Goal: Information Seeking & Learning: Check status

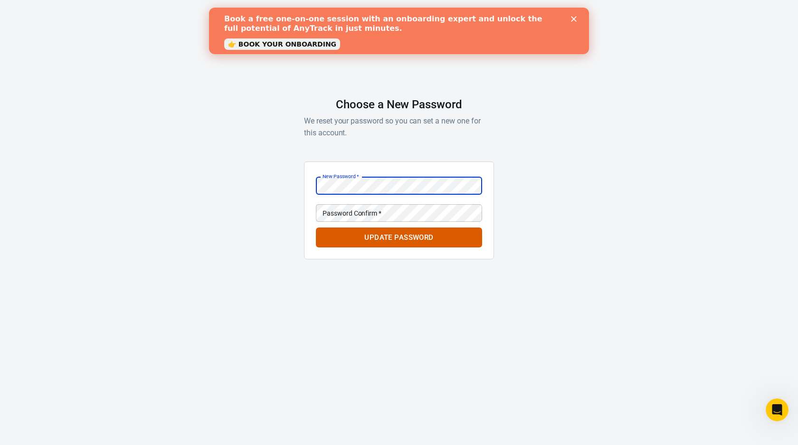
click at [361, 210] on div "Password Confirm   * Password Confirm   *" at bounding box center [399, 213] width 166 height 18
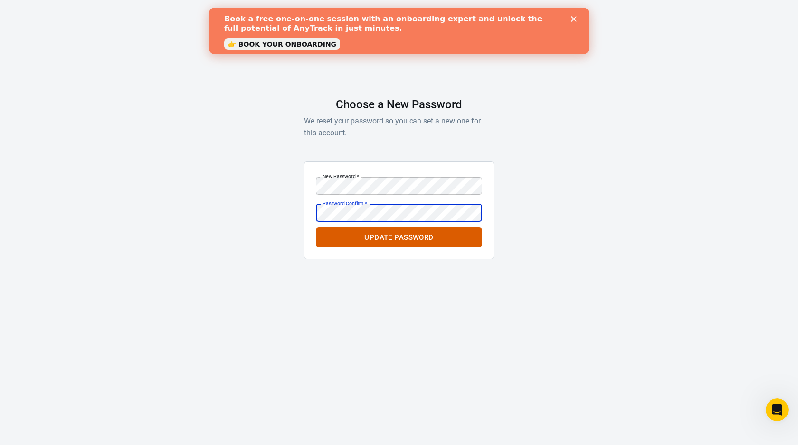
click at [399, 237] on button "Update Password" at bounding box center [399, 237] width 166 height 20
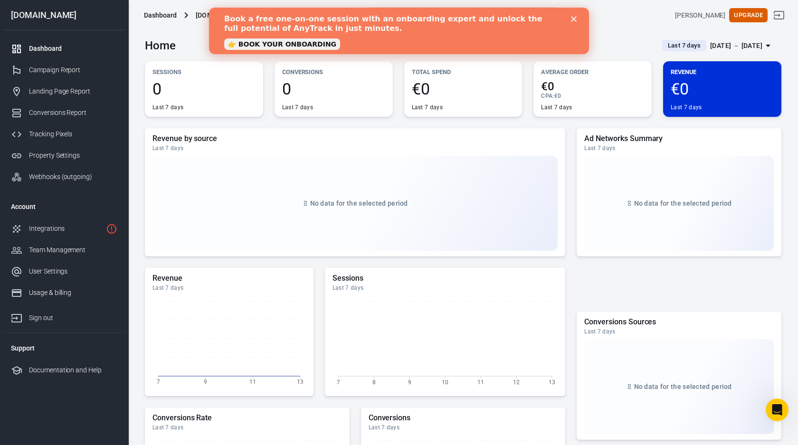
click at [574, 20] on polygon "Close" at bounding box center [574, 19] width 6 height 6
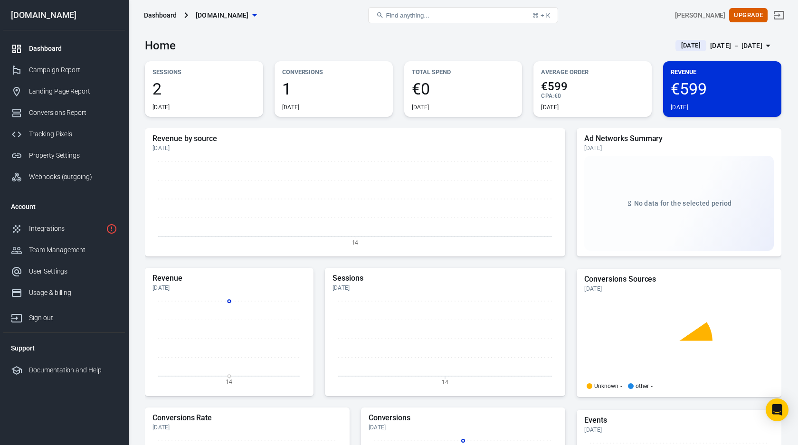
click at [218, 100] on div "2 Today" at bounding box center [203, 96] width 103 height 30
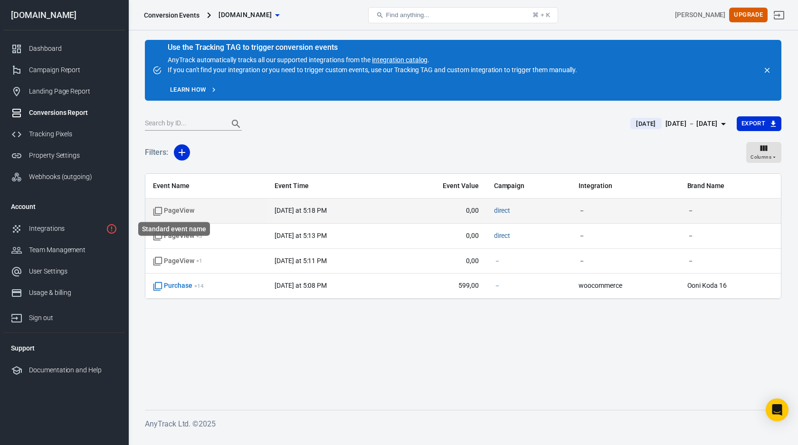
click at [174, 210] on span "PageView" at bounding box center [173, 210] width 41 height 9
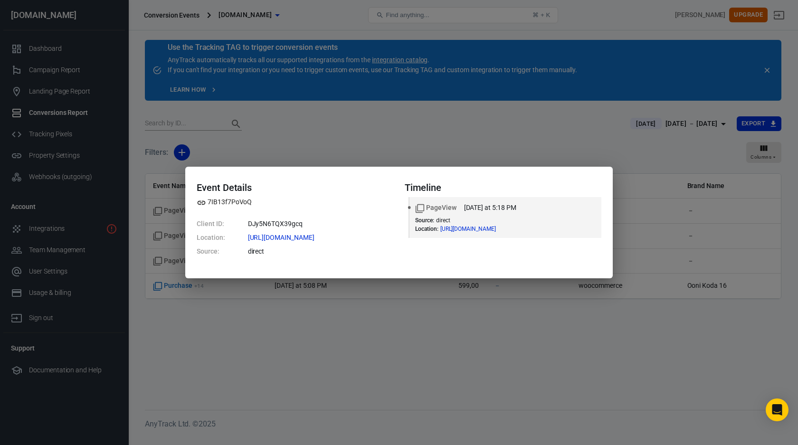
click at [163, 213] on div "Event Details 7IB13f7PoVoQ Client ID: DJy5N6TQX39gcq Location: https://pizzaofe…" at bounding box center [399, 222] width 798 height 445
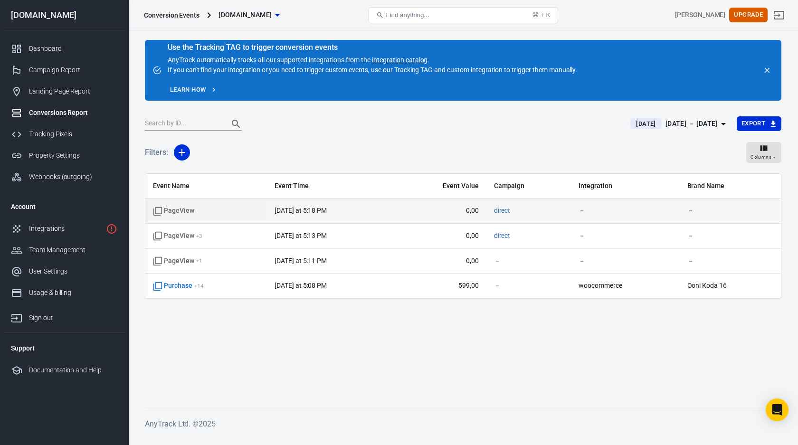
click at [312, 210] on time "today at 5:18 PM" at bounding box center [300, 211] width 52 height 8
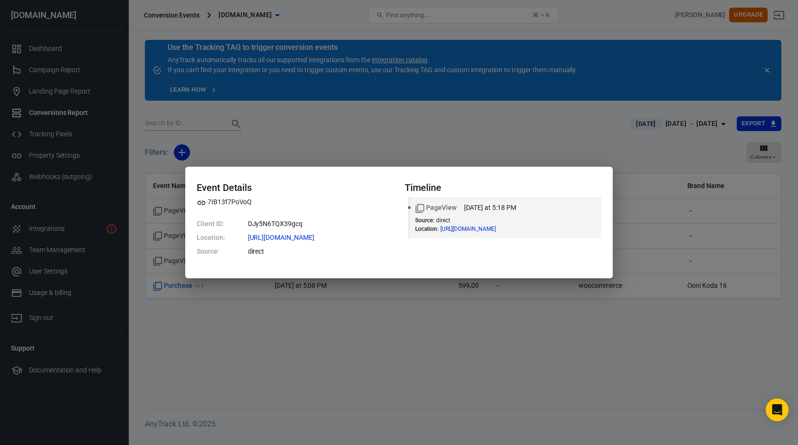
click at [177, 138] on div "Event Details 7IB13f7PoVoQ Client ID: DJy5N6TQX39gcq Location: https://pizzaofe…" at bounding box center [399, 222] width 798 height 445
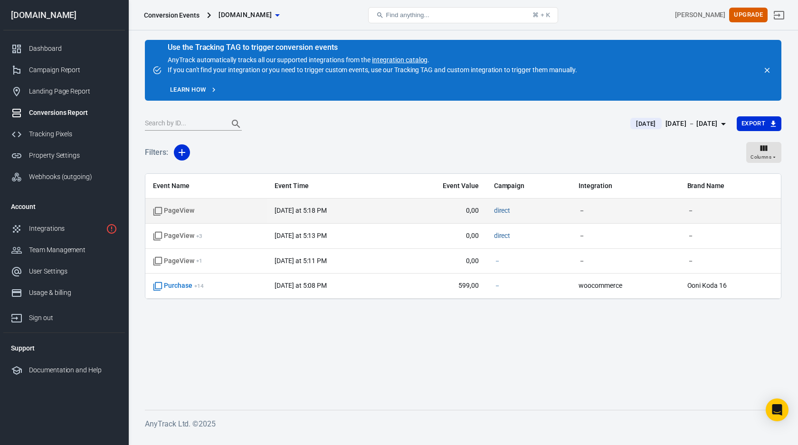
click at [314, 209] on time "today at 5:18 PM" at bounding box center [300, 211] width 52 height 8
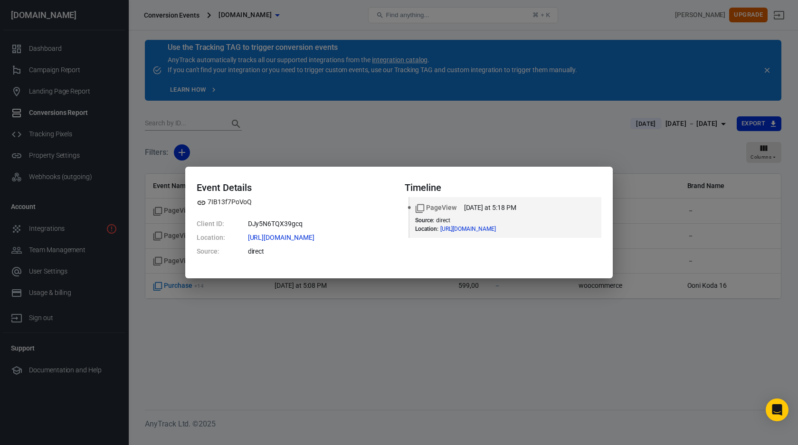
click at [285, 300] on div "Event Details 7IB13f7PoVoQ Client ID: DJy5N6TQX39gcq Location: https://pizzaofe…" at bounding box center [399, 222] width 798 height 445
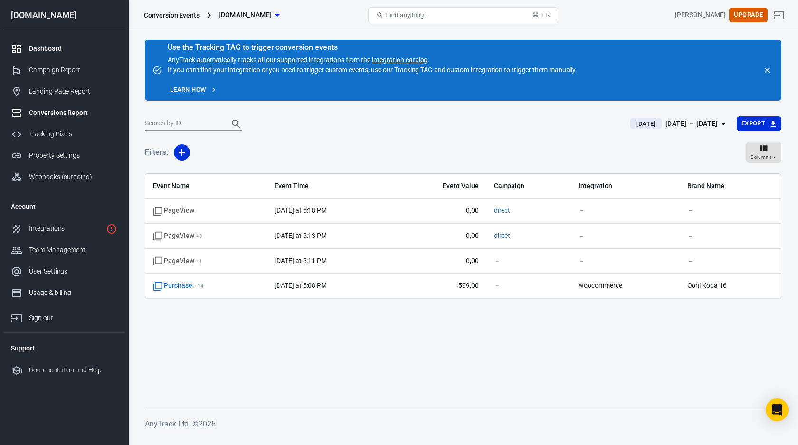
click at [56, 40] on link "Dashboard" at bounding box center [64, 48] width 122 height 21
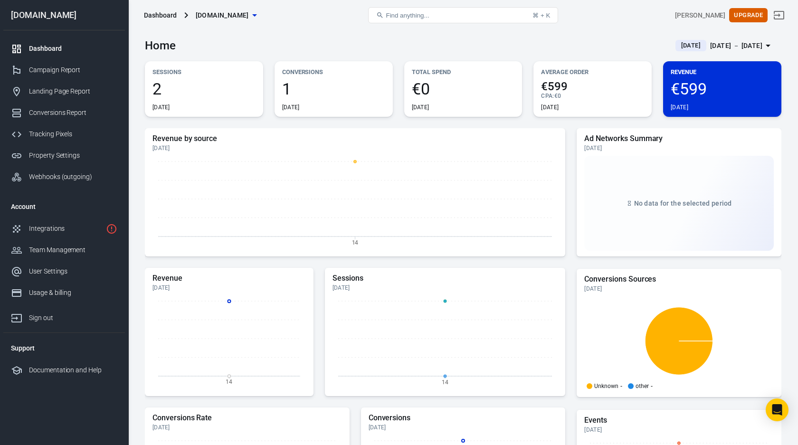
click at [243, 96] on div "2 Today" at bounding box center [203, 96] width 103 height 30
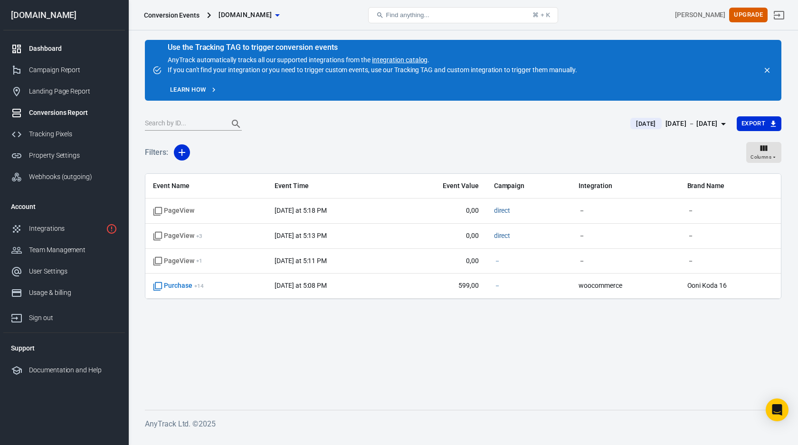
click at [77, 41] on link "Dashboard" at bounding box center [64, 48] width 122 height 21
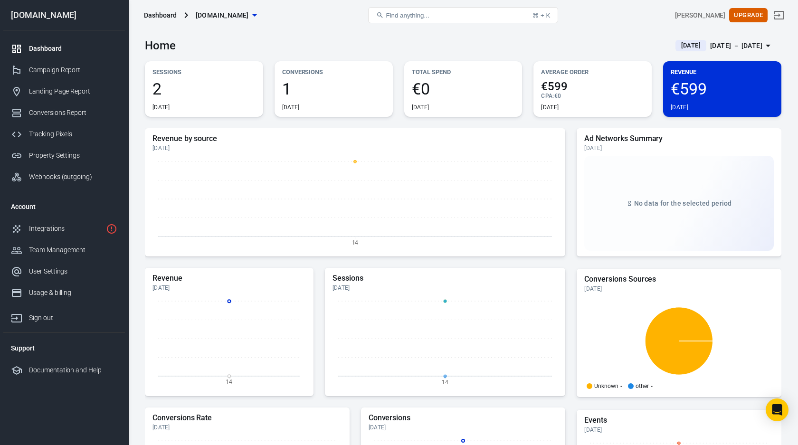
click at [182, 97] on div "2 Today" at bounding box center [203, 96] width 103 height 30
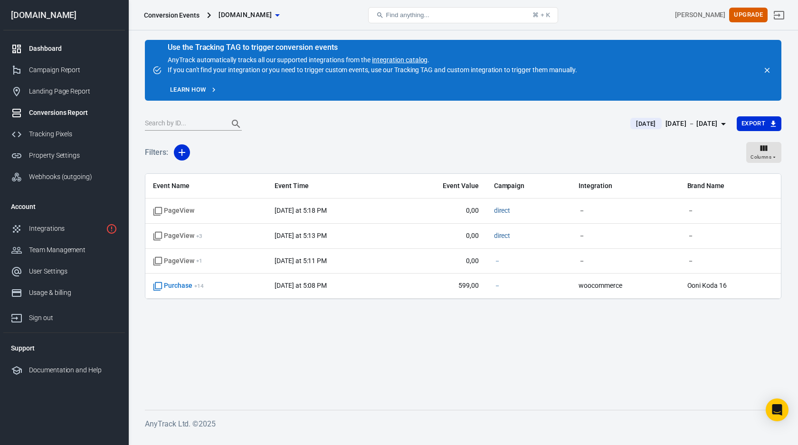
click at [46, 48] on div "Dashboard" at bounding box center [73, 49] width 88 height 10
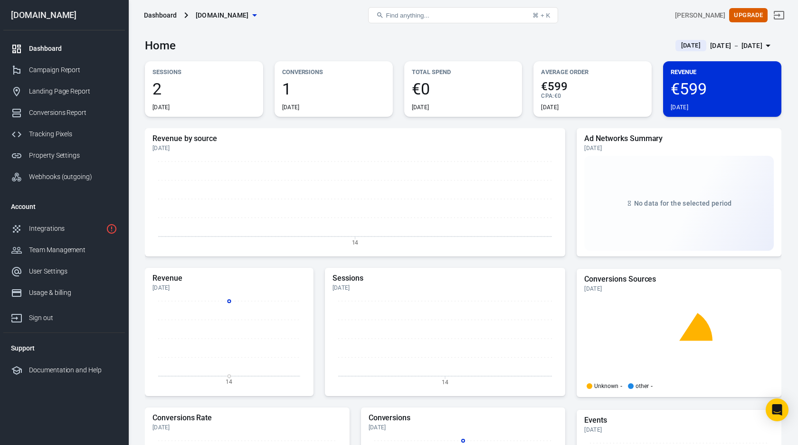
click at [192, 89] on span "2" at bounding box center [203, 89] width 103 height 16
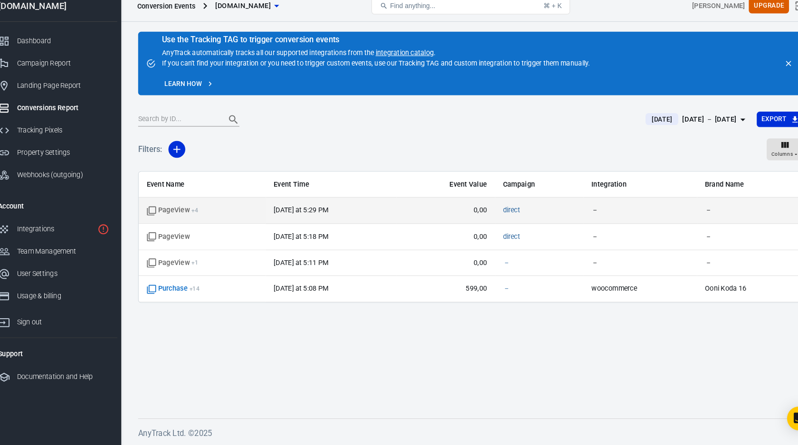
click at [283, 213] on td "today at 5:29 PM" at bounding box center [329, 210] width 125 height 25
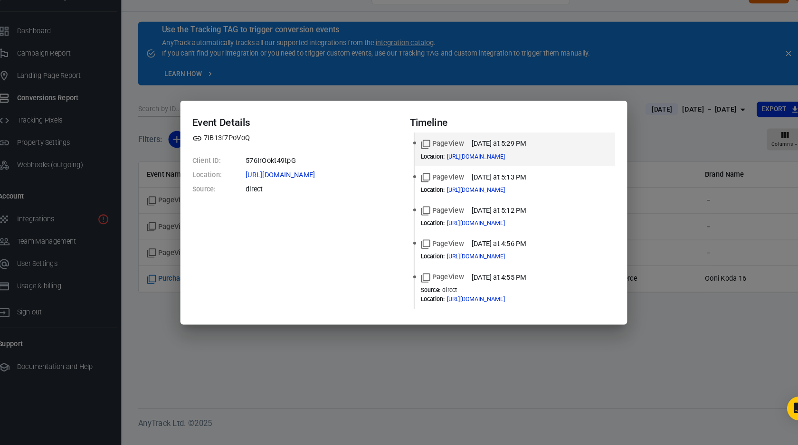
click at [268, 338] on div "Event Details 7IB13f7PoVoQ Client ID: 576IrOokt49tpG Location: https://pizzaofe…" at bounding box center [399, 222] width 798 height 445
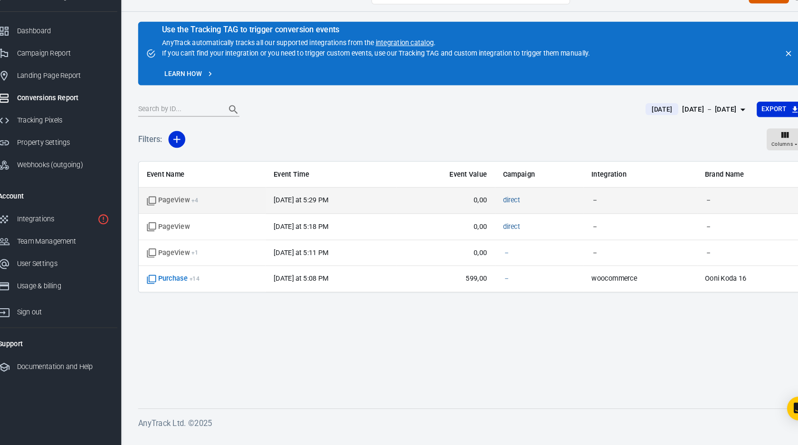
click at [267, 198] on td "today at 5:29 PM" at bounding box center [329, 210] width 125 height 25
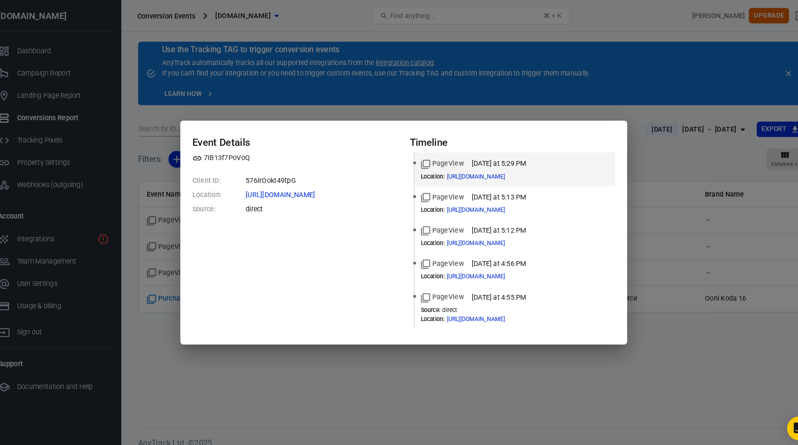
click at [668, 196] on div "Event Details 7IB13f7PoVoQ Client ID: 576IrOokt49tpG Location: https://pizzaofe…" at bounding box center [399, 222] width 798 height 445
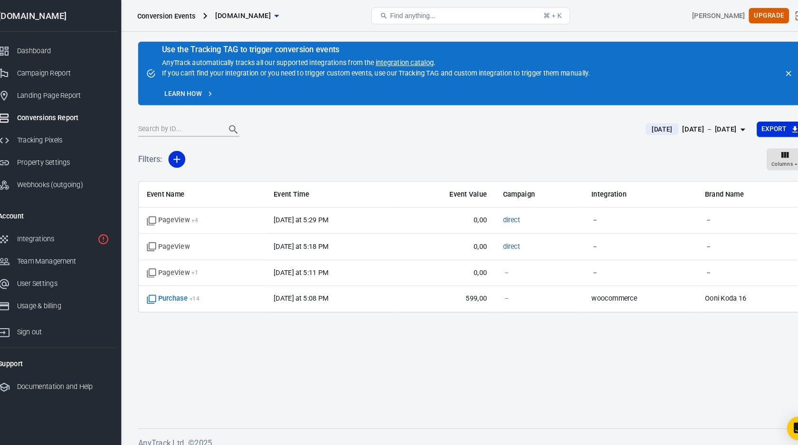
click at [50, 115] on div "Conversions Report" at bounding box center [73, 113] width 88 height 10
click at [48, 56] on link "Dashboard" at bounding box center [64, 48] width 122 height 21
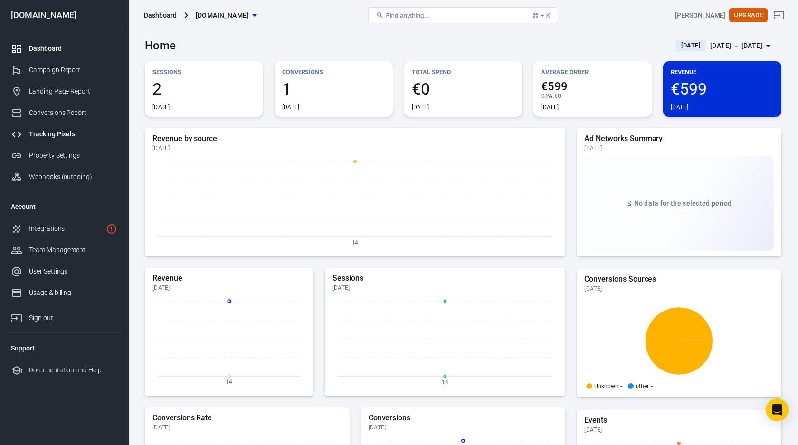
click at [64, 130] on div "Tracking Pixels" at bounding box center [73, 134] width 88 height 10
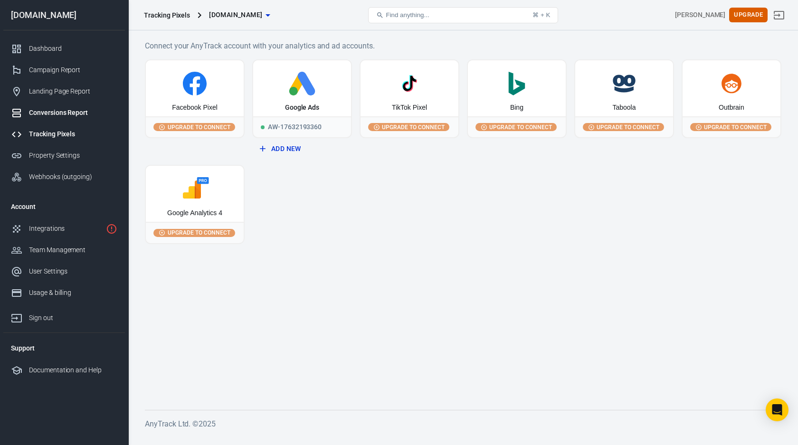
click at [74, 117] on div "Conversions Report" at bounding box center [73, 113] width 88 height 10
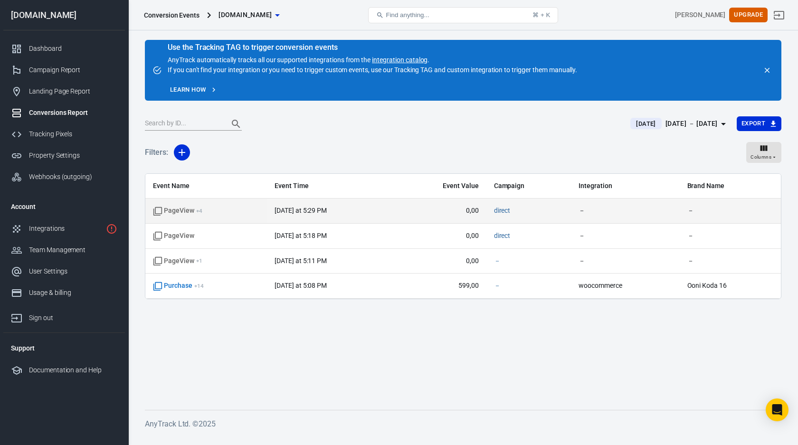
click at [230, 213] on span "PageView + 4" at bounding box center [206, 210] width 106 height 9
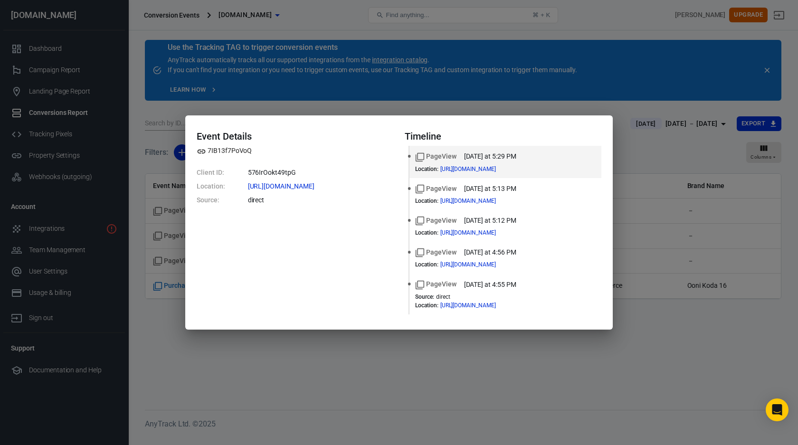
click at [266, 63] on div "Event Details 7IB13f7PoVoQ Client ID: 576IrOokt49tpG Location: [URL][DOMAIN_NAM…" at bounding box center [399, 222] width 798 height 445
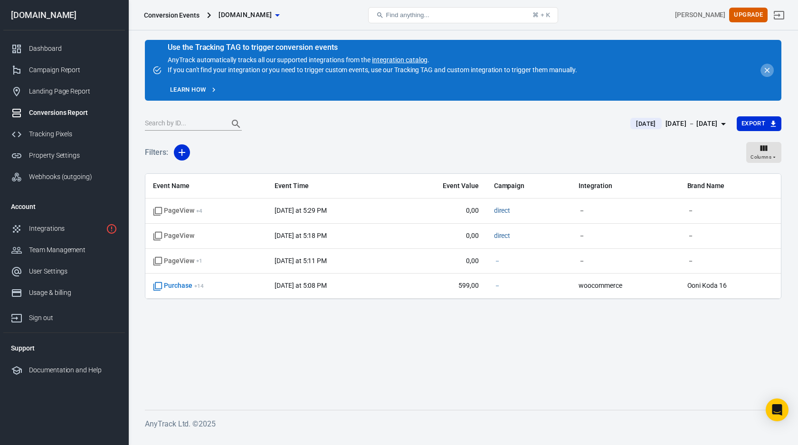
click at [766, 70] on icon "close" at bounding box center [766, 70] width 9 height 9
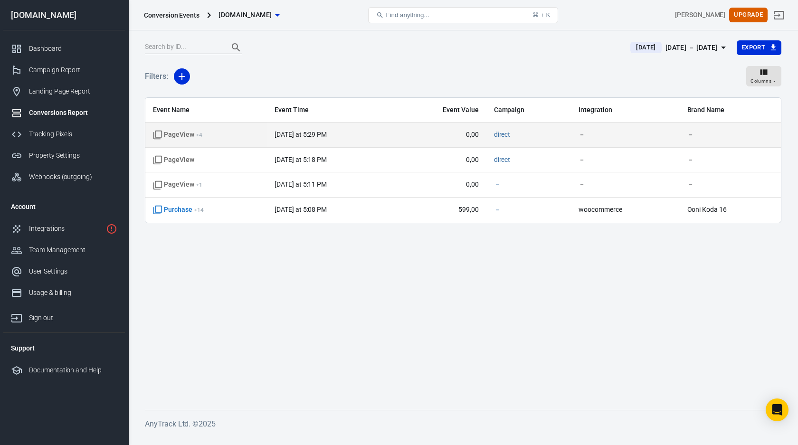
click at [379, 140] on td "[DATE] at 5:29 PM" at bounding box center [329, 134] width 125 height 25
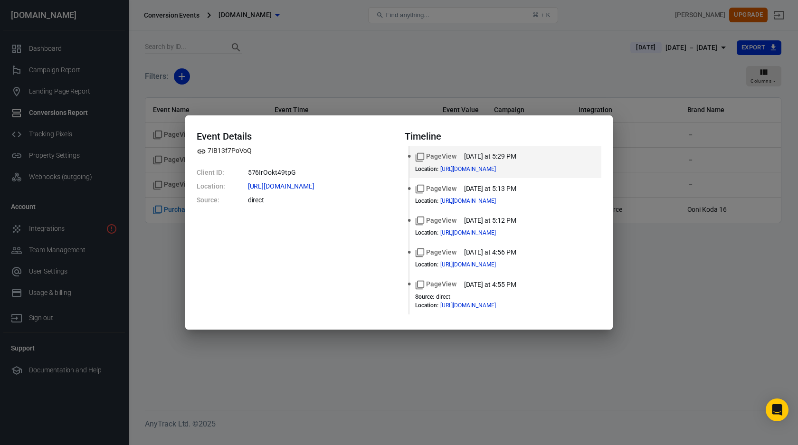
click at [697, 212] on div "Event Details 7IB13f7PoVoQ Client ID: 576IrOokt49tpG Location: [URL][DOMAIN_NAM…" at bounding box center [399, 222] width 798 height 445
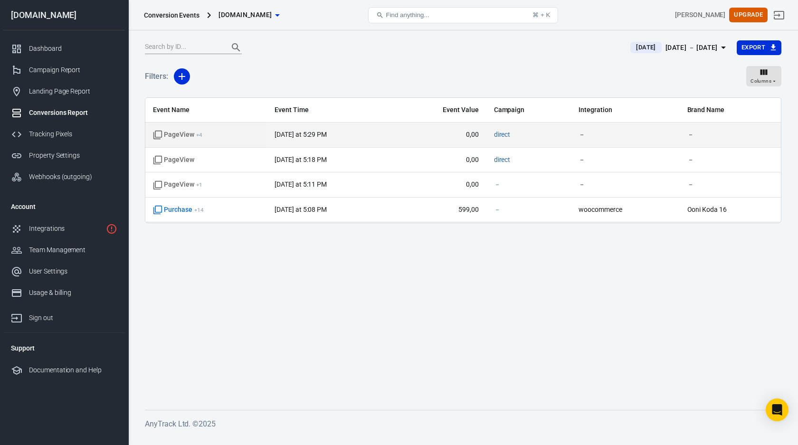
click at [334, 142] on td "[DATE] at 5:29 PM" at bounding box center [329, 134] width 125 height 25
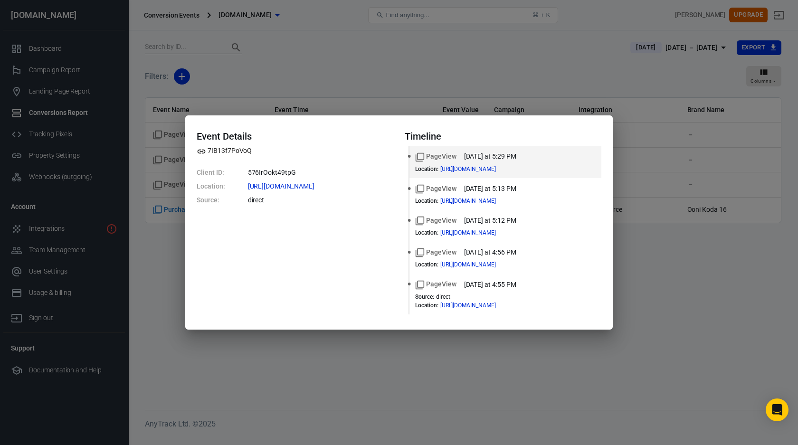
click at [623, 192] on div "Event Details 7IB13f7PoVoQ Client ID: 576IrOokt49tpG Location: [URL][DOMAIN_NAM…" at bounding box center [399, 222] width 798 height 445
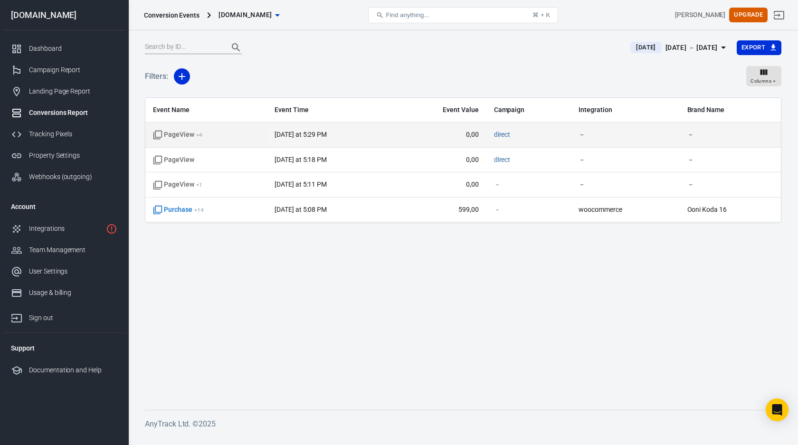
click at [290, 123] on td "[DATE] at 5:29 PM" at bounding box center [329, 134] width 125 height 25
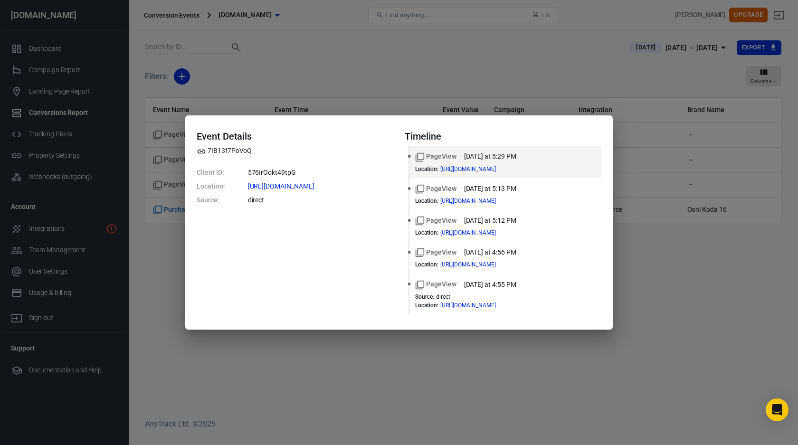
click at [363, 69] on div "Event Details 7IB13f7PoVoQ Client ID: 576IrOokt49tpG Location: [URL][DOMAIN_NAM…" at bounding box center [399, 222] width 798 height 445
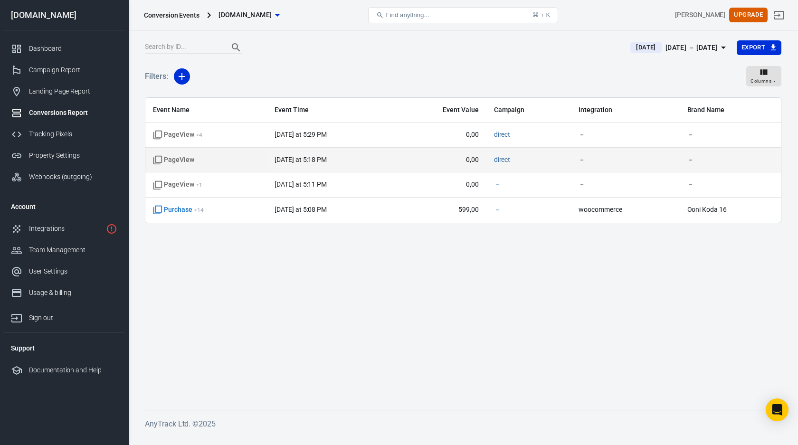
click at [293, 159] on time "[DATE] at 5:18 PM" at bounding box center [300, 160] width 52 height 8
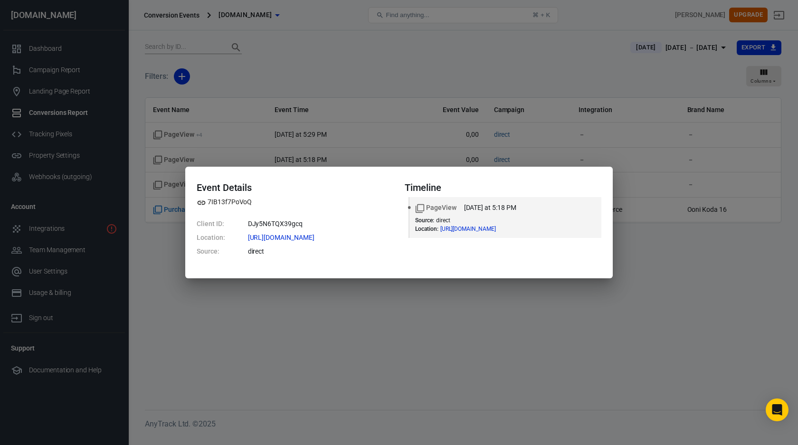
click at [298, 123] on div "Event Details 7IB13f7PoVoQ Client ID: DJy5N6TQX39gcq Location: https://pizzaofe…" at bounding box center [399, 222] width 798 height 445
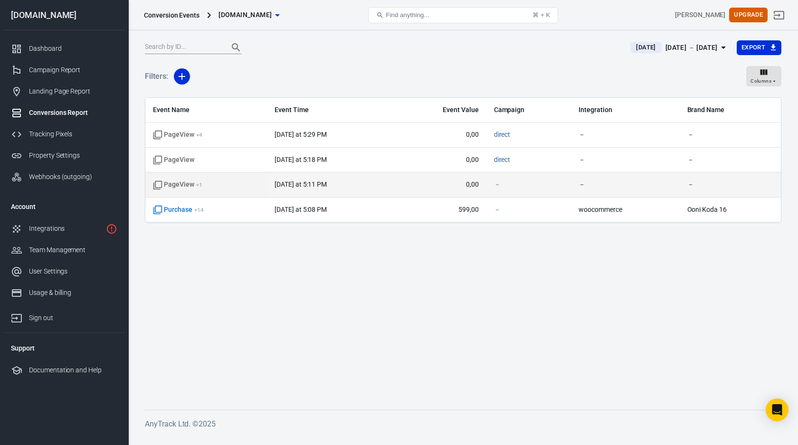
click at [236, 187] on span "PageView + 1" at bounding box center [206, 184] width 106 height 9
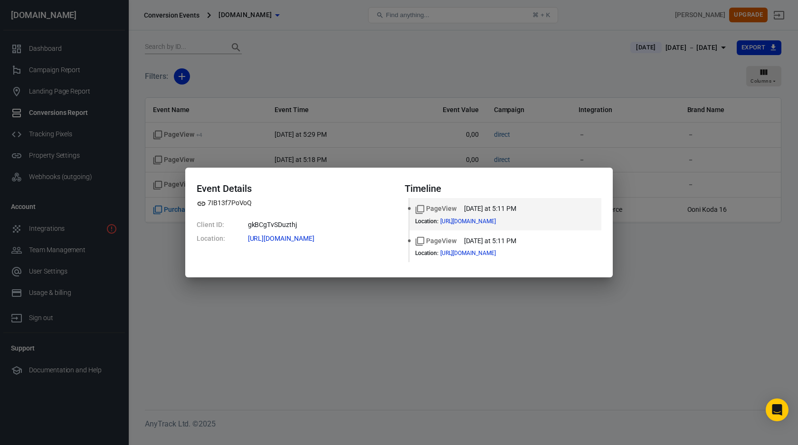
click at [285, 136] on div "Event Details 7IB13f7PoVoQ Client ID: gkBCgTvSDuzthj Location: https://pizzaofe…" at bounding box center [399, 222] width 798 height 445
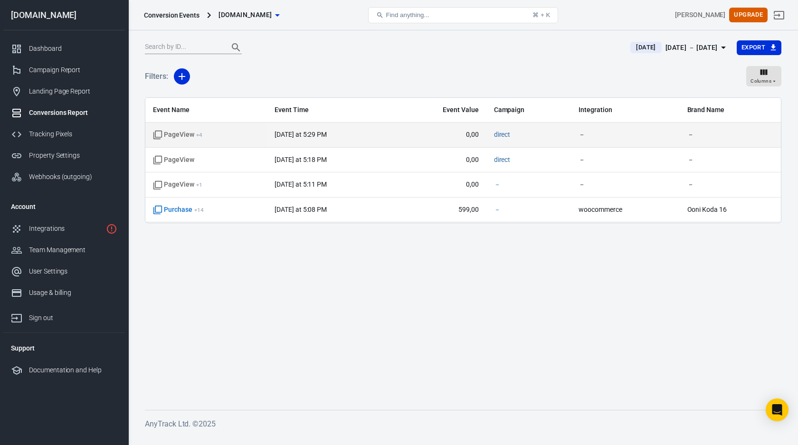
click at [251, 143] on td "PageView + 4" at bounding box center [206, 134] width 122 height 25
click at [221, 128] on td "PageView + 4" at bounding box center [206, 134] width 122 height 25
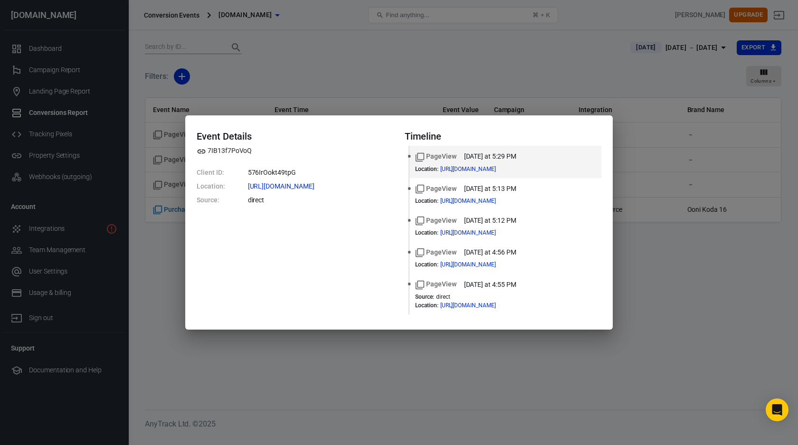
click at [301, 77] on div "Event Details 7IB13f7PoVoQ Client ID: 576IrOokt49tpG Location: [URL][DOMAIN_NAM…" at bounding box center [399, 222] width 798 height 445
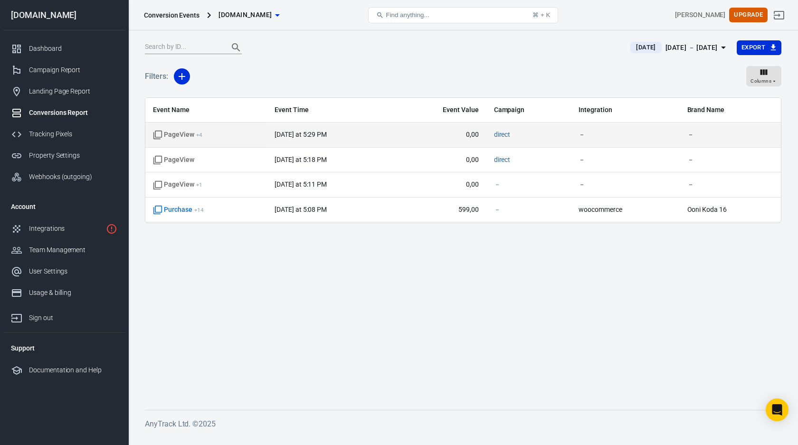
click at [351, 135] on span "[DATE] at 5:29 PM" at bounding box center [329, 134] width 110 height 9
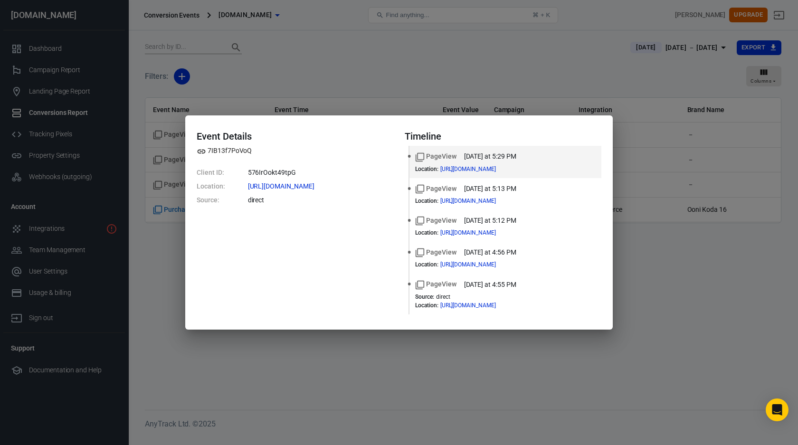
click at [152, 135] on div "Event Details 7IB13f7PoVoQ Client ID: 576IrOokt49tpG Location: [URL][DOMAIN_NAM…" at bounding box center [399, 222] width 798 height 445
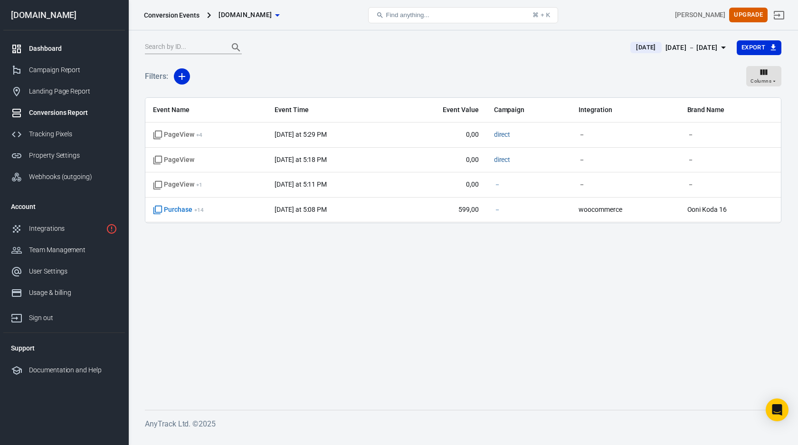
click at [56, 41] on link "Dashboard" at bounding box center [64, 48] width 122 height 21
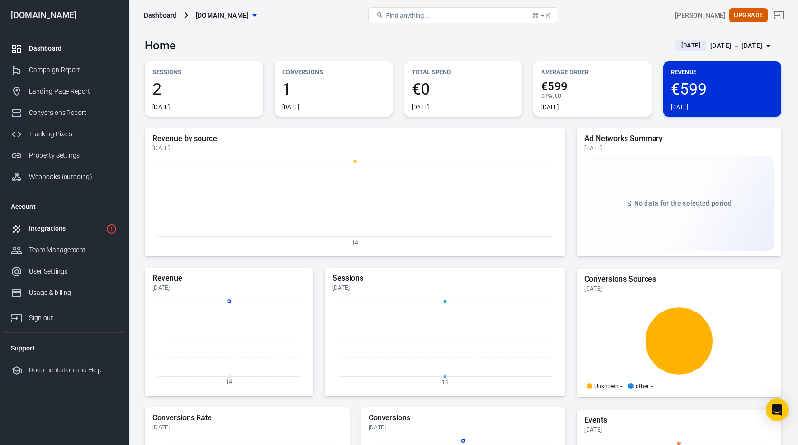
click at [56, 219] on link "Integrations" at bounding box center [64, 228] width 122 height 21
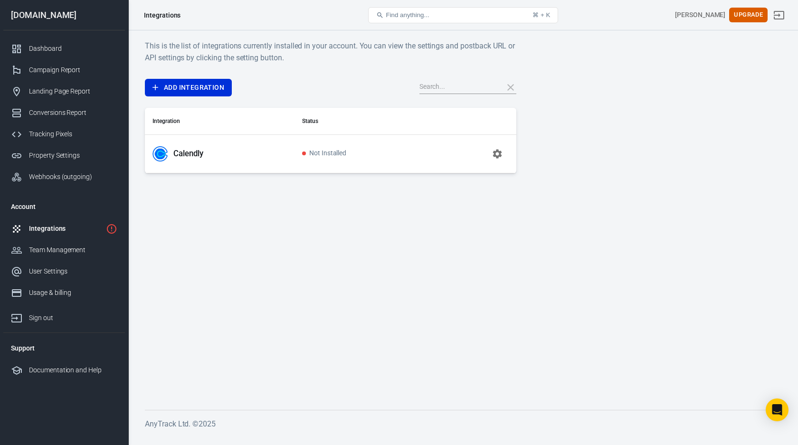
click at [104, 233] on link "Integrations" at bounding box center [64, 228] width 122 height 21
click at [499, 155] on icon "button" at bounding box center [496, 153] width 9 height 9
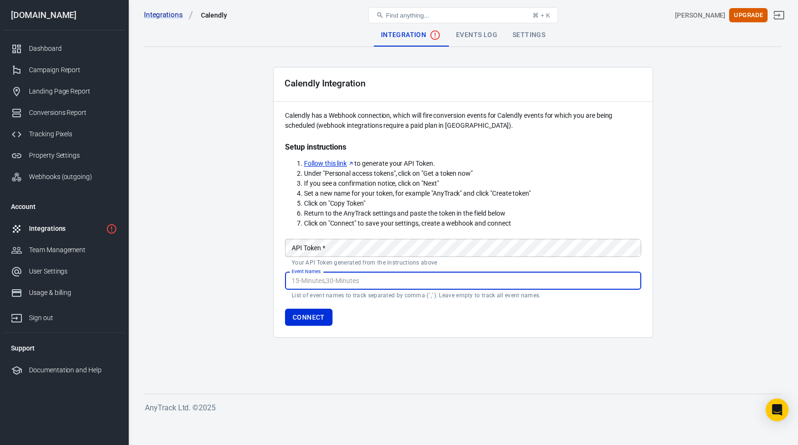
click at [527, 32] on div "Settings" at bounding box center [529, 35] width 48 height 23
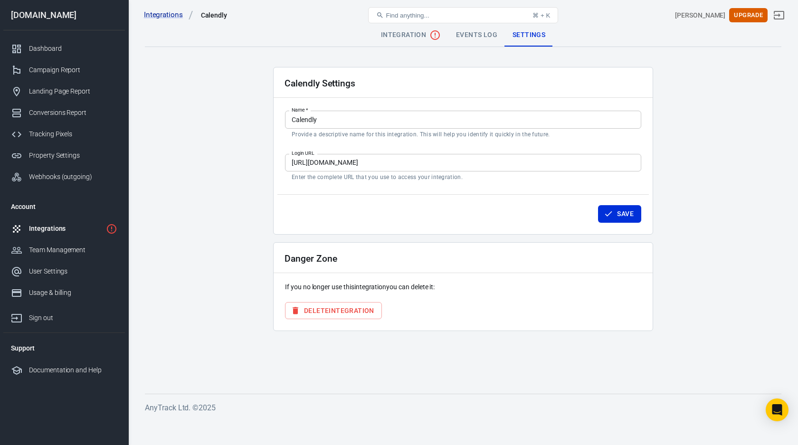
click at [334, 310] on button "Delete Integration" at bounding box center [333, 311] width 97 height 18
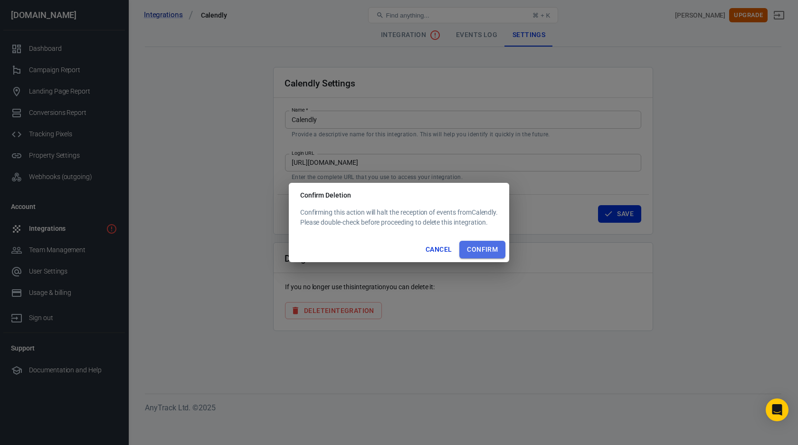
click at [497, 241] on button "Confirm" at bounding box center [482, 250] width 46 height 18
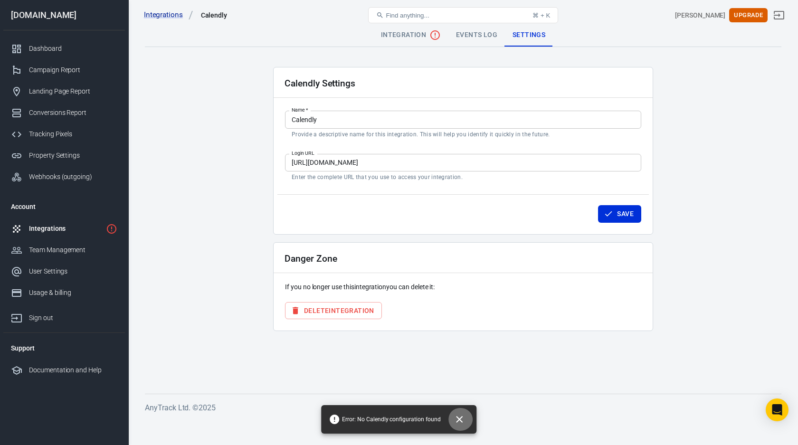
click at [456, 421] on icon "Close" at bounding box center [459, 419] width 11 height 11
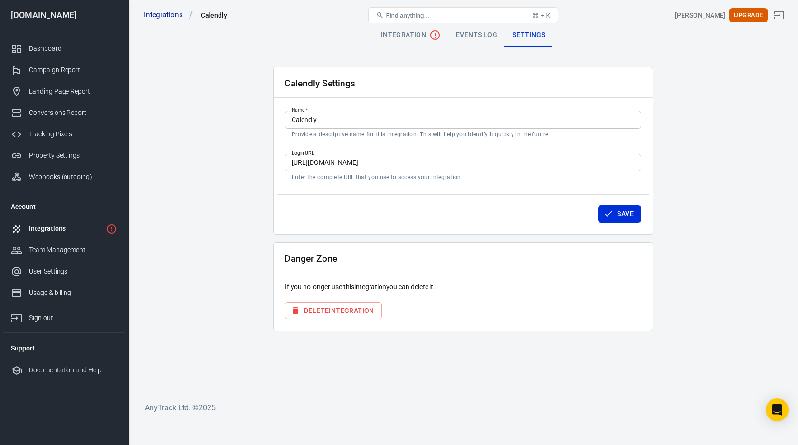
click at [85, 228] on div "Integrations" at bounding box center [65, 229] width 73 height 10
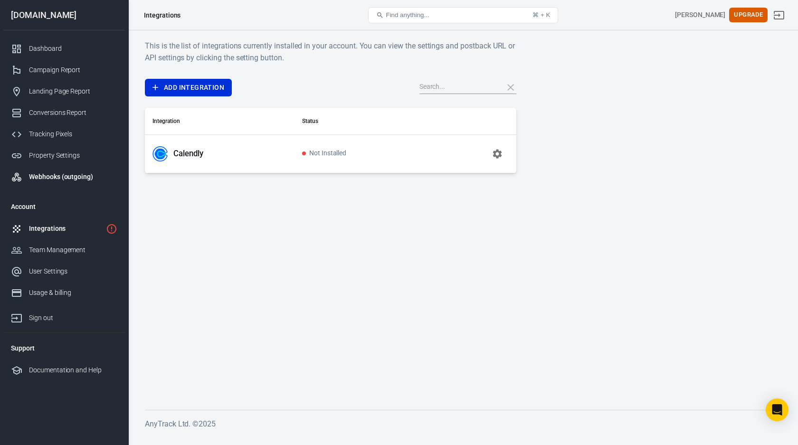
click at [55, 182] on link "Webhooks (outgoing)" at bounding box center [64, 176] width 122 height 21
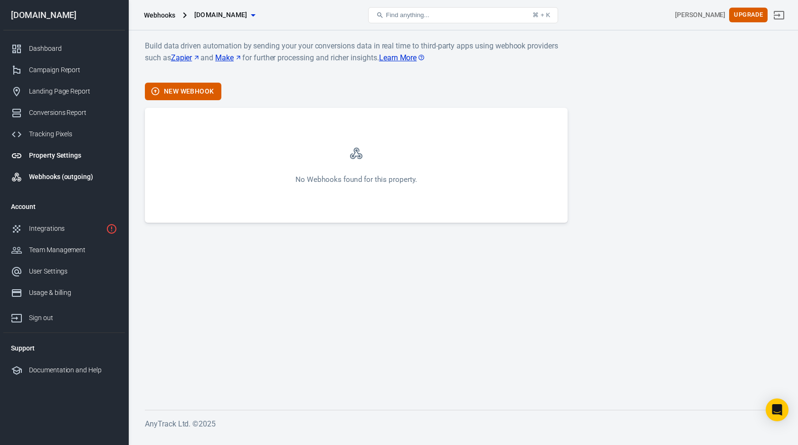
click at [44, 157] on div "Property Settings" at bounding box center [73, 156] width 88 height 10
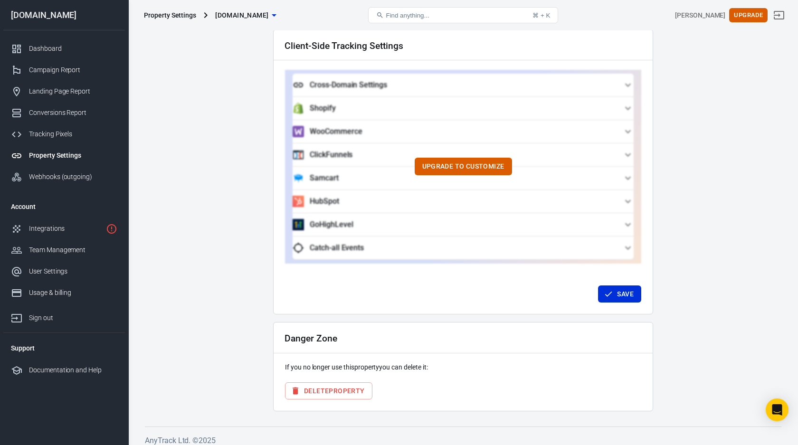
scroll to position [843, 0]
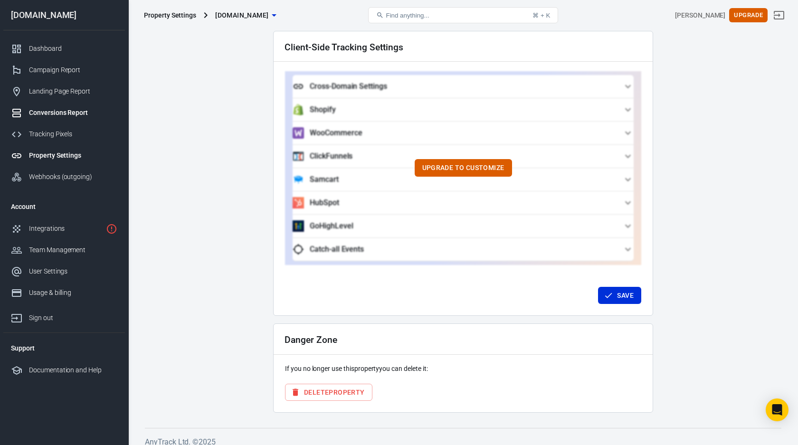
click at [69, 122] on link "Conversions Report" at bounding box center [64, 112] width 122 height 21
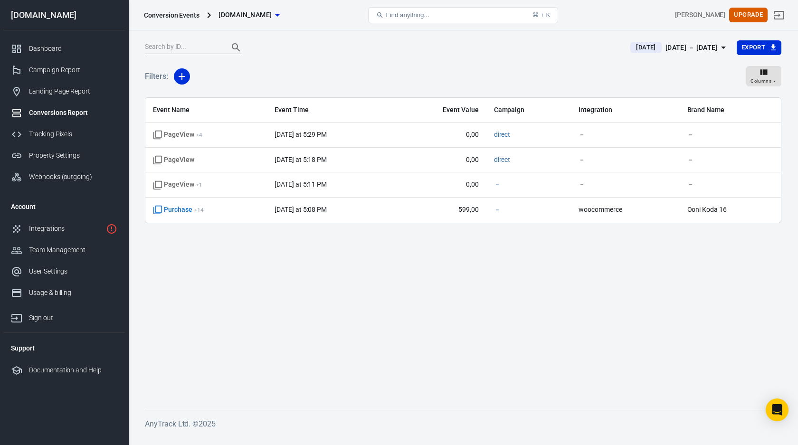
click at [62, 103] on link "Conversions Report" at bounding box center [64, 112] width 122 height 21
click at [90, 81] on link "Landing Page Report" at bounding box center [64, 91] width 122 height 21
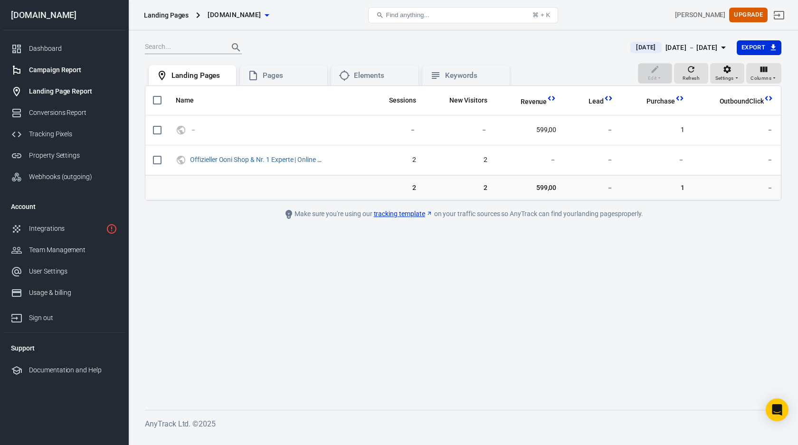
click at [64, 67] on div "Campaign Report" at bounding box center [73, 70] width 88 height 10
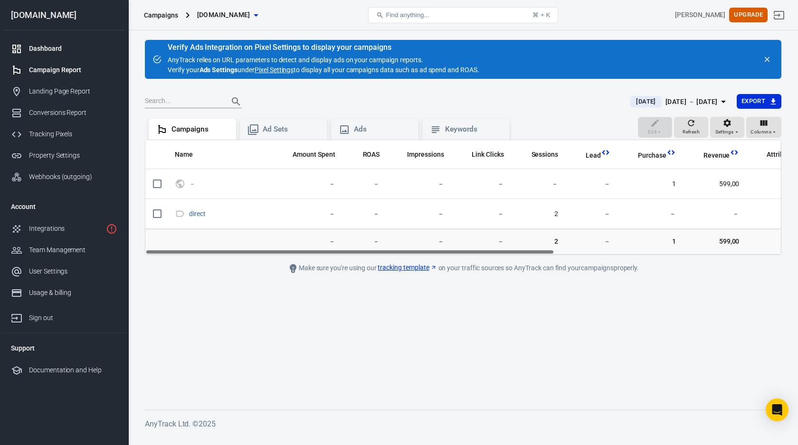
click at [55, 49] on div "Dashboard" at bounding box center [73, 49] width 88 height 10
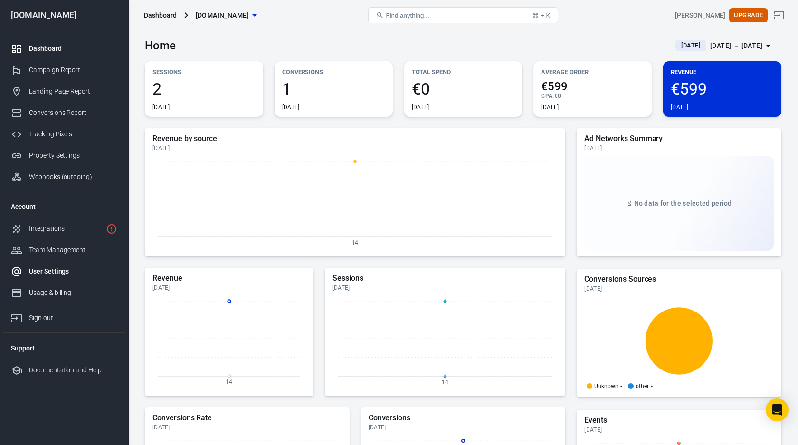
click at [44, 272] on div "User Settings" at bounding box center [73, 271] width 88 height 10
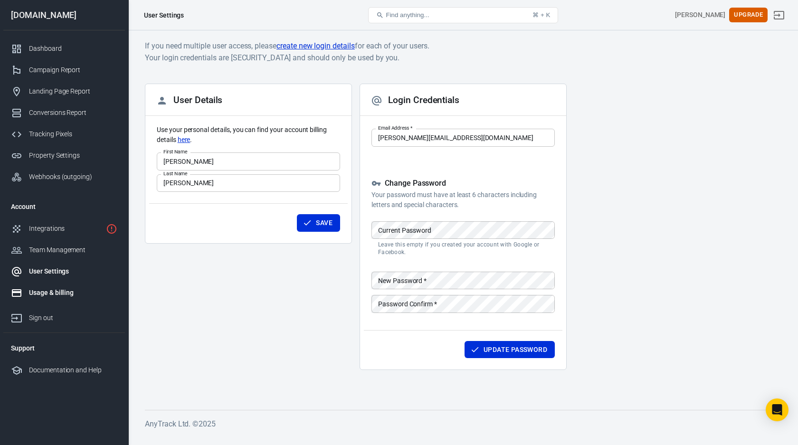
click at [49, 285] on link "Usage & billing" at bounding box center [64, 292] width 122 height 21
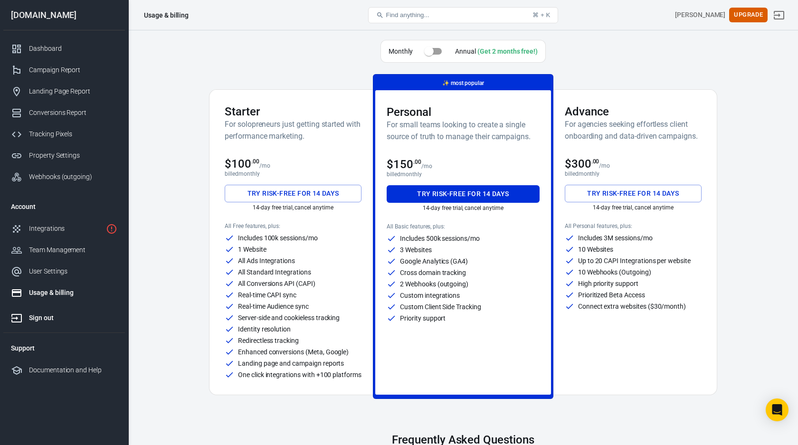
click at [36, 311] on link "Sign out" at bounding box center [64, 315] width 122 height 25
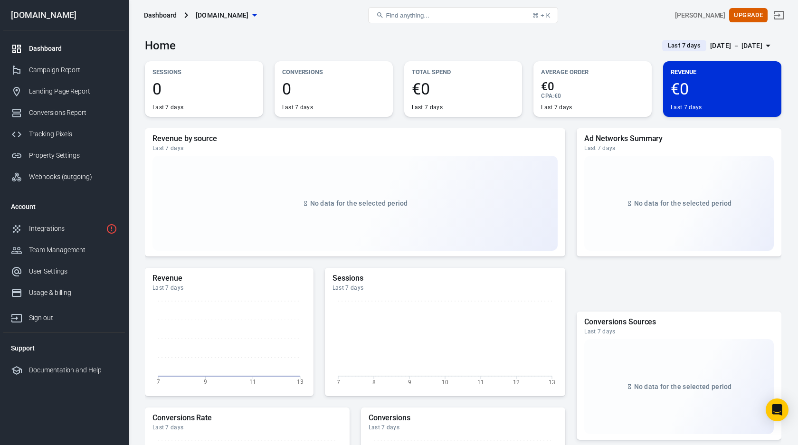
click at [43, 29] on div "[DOMAIN_NAME]" at bounding box center [64, 15] width 122 height 30
click at [43, 50] on div "Dashboard" at bounding box center [73, 49] width 88 height 10
click at [200, 88] on span "0" at bounding box center [203, 89] width 103 height 16
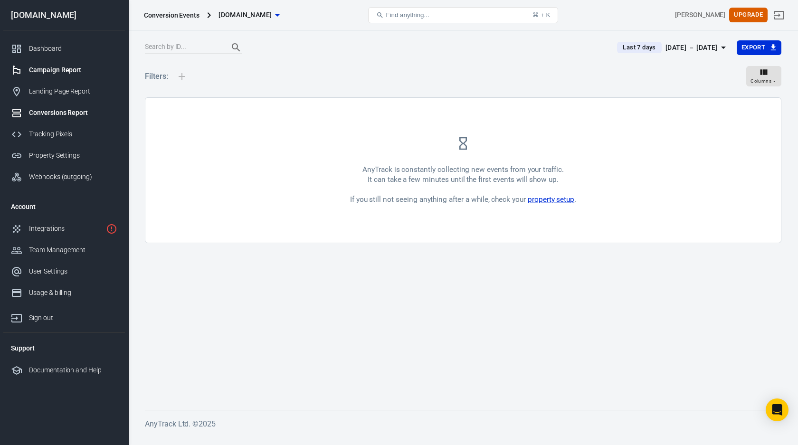
click at [44, 70] on div "Campaign Report" at bounding box center [73, 70] width 88 height 10
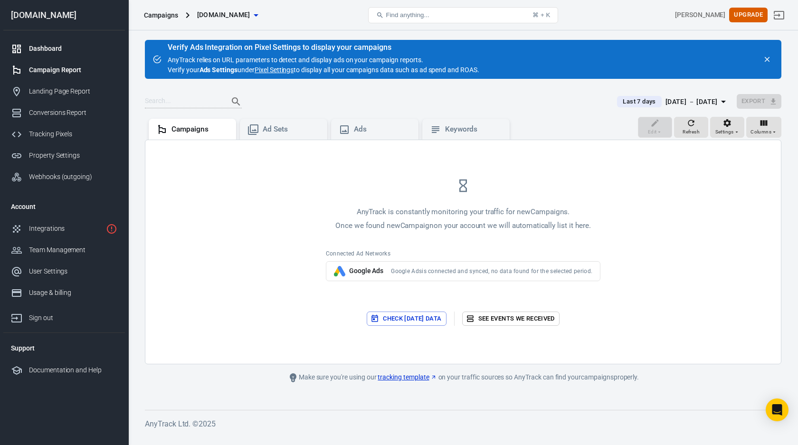
click at [44, 40] on link "Dashboard" at bounding box center [64, 48] width 122 height 21
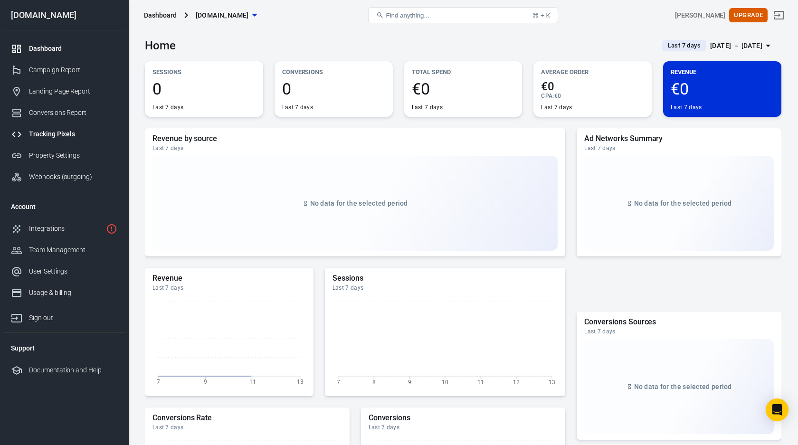
click at [59, 124] on link "Tracking Pixels" at bounding box center [64, 133] width 122 height 21
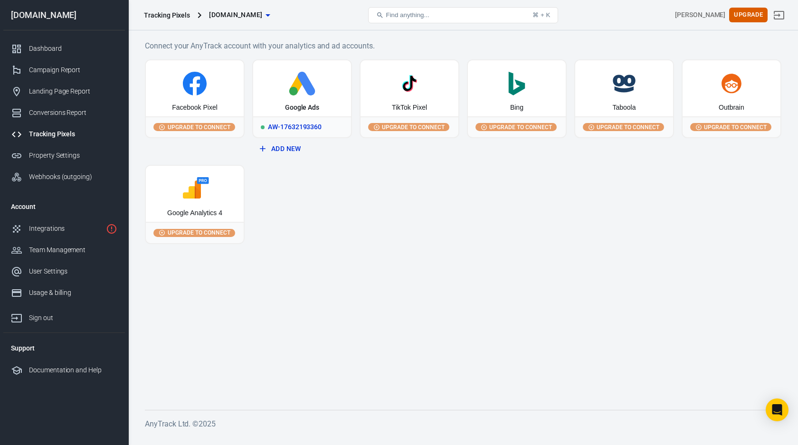
click at [293, 90] on circle at bounding box center [293, 91] width 9 height 9
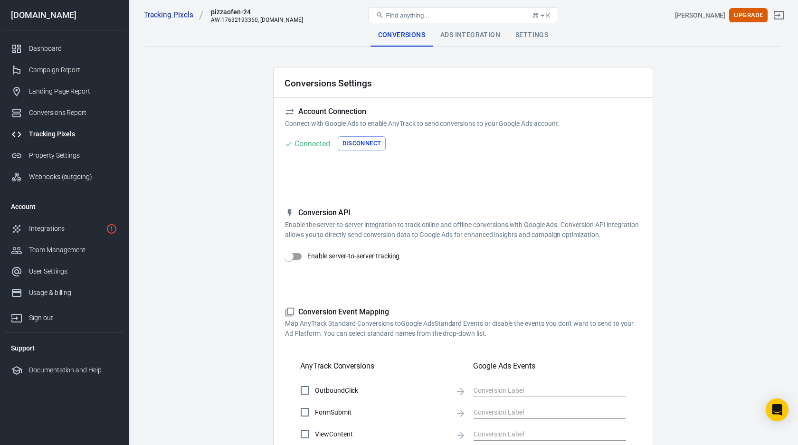
click at [193, 107] on main "Conversions Ads Integration Settings Conversions Settings Account Connection Co…" at bounding box center [463, 379] width 636 height 711
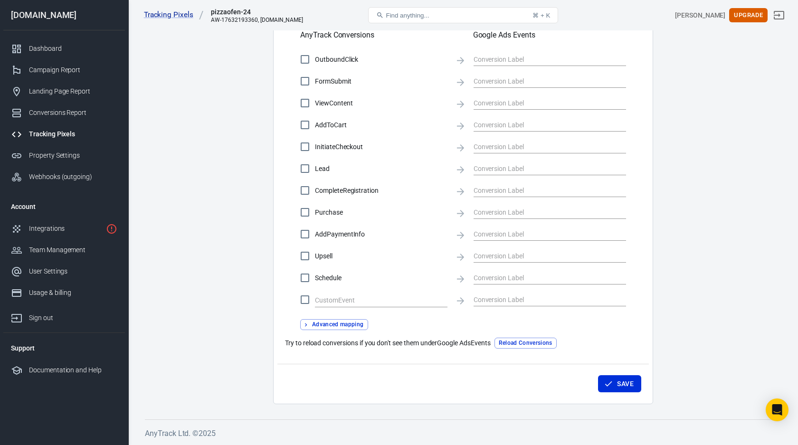
scroll to position [330, 0]
click at [63, 58] on link "Dashboard" at bounding box center [64, 48] width 122 height 21
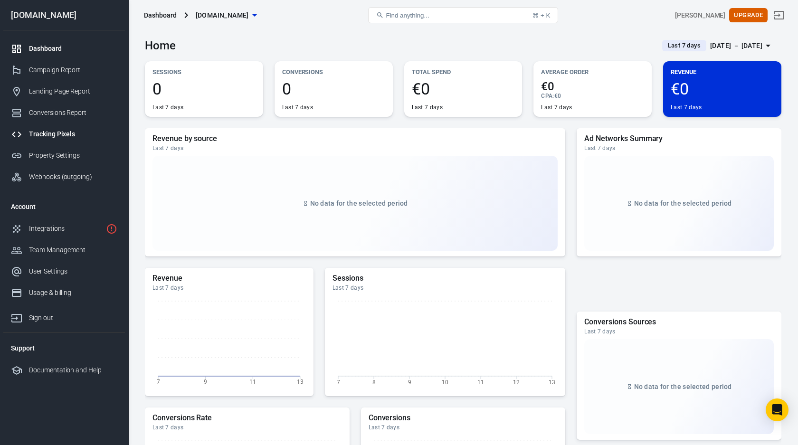
click at [62, 137] on div "Tracking Pixels" at bounding box center [73, 134] width 88 height 10
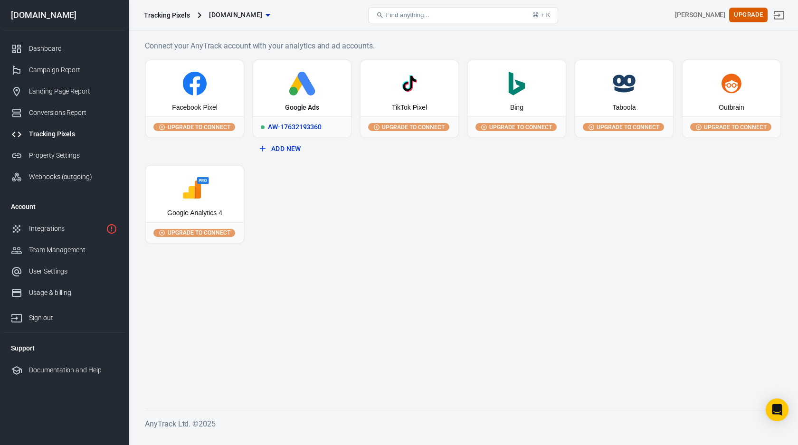
click at [305, 95] on div "Google Ads" at bounding box center [302, 88] width 98 height 56
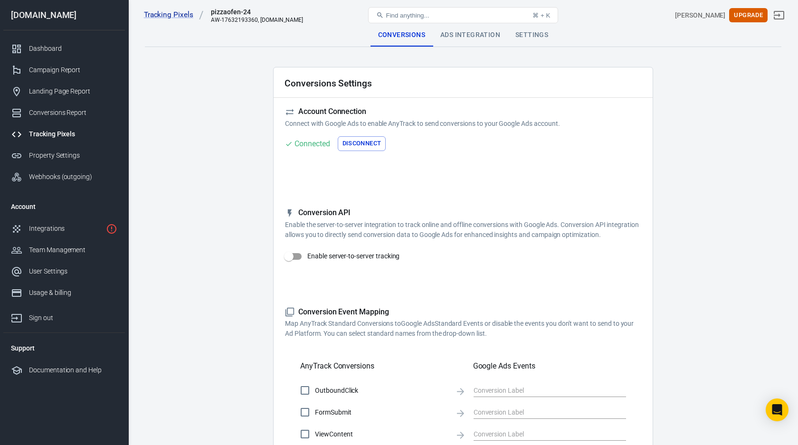
click at [483, 33] on div "Ads Integration" at bounding box center [470, 35] width 75 height 23
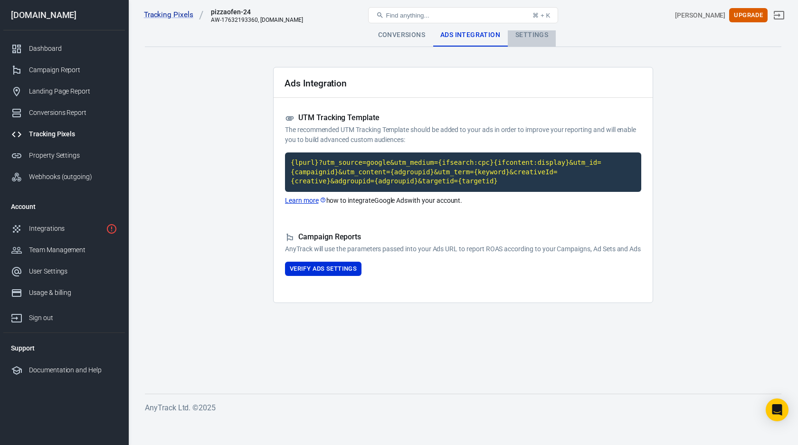
click at [537, 40] on div "Settings" at bounding box center [532, 35] width 48 height 23
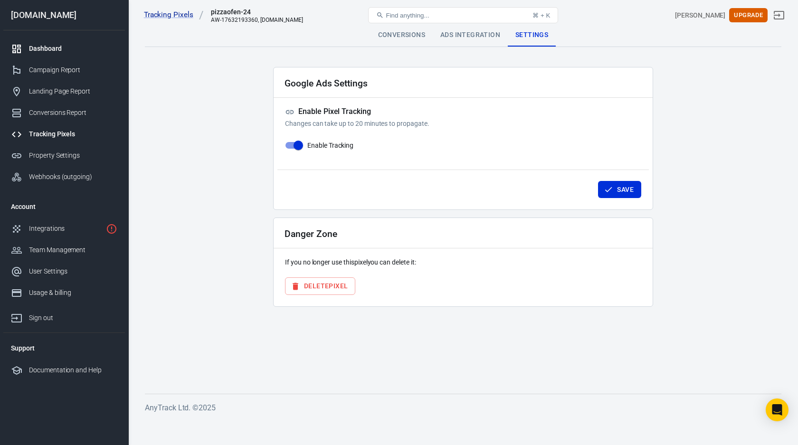
click at [61, 53] on div "Dashboard" at bounding box center [73, 49] width 88 height 10
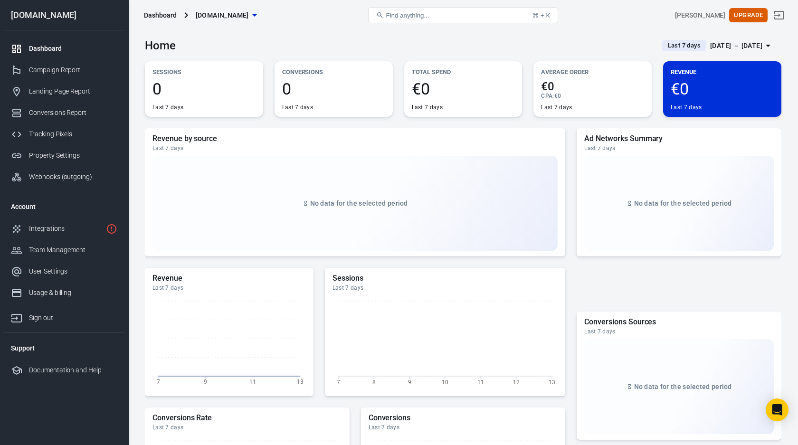
click at [714, 49] on div "[DATE] － [DATE]" at bounding box center [736, 46] width 52 height 12
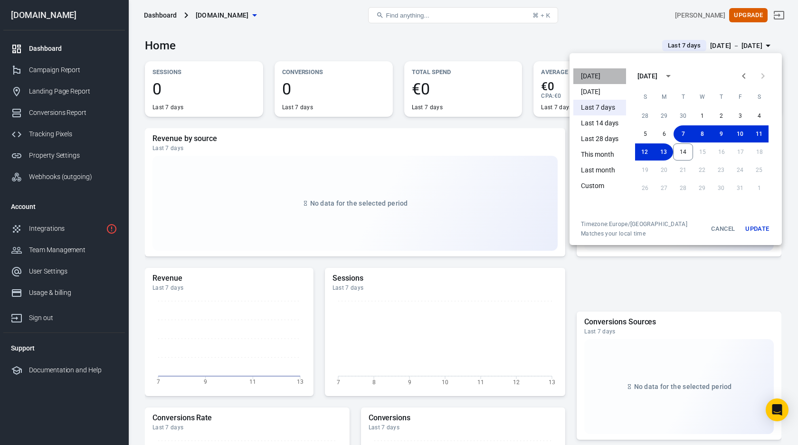
click at [595, 74] on li "[DATE]" at bounding box center [599, 76] width 53 height 16
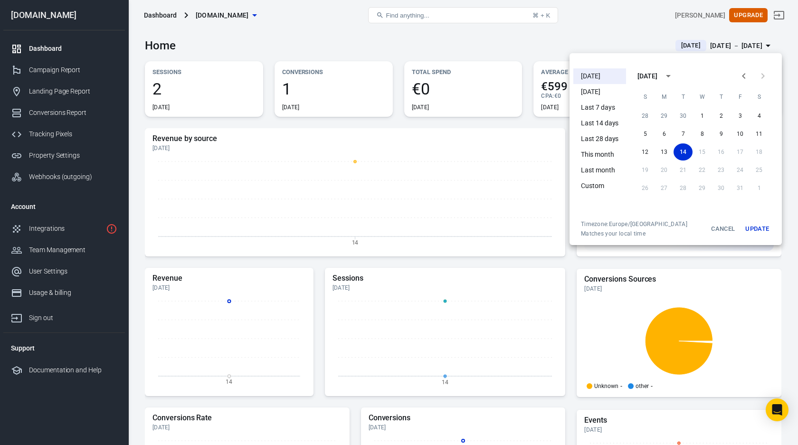
click at [283, 32] on div at bounding box center [399, 222] width 798 height 445
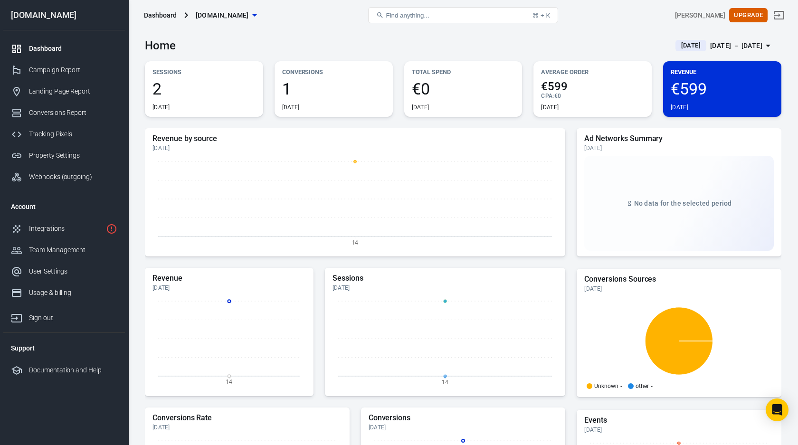
click at [198, 104] on div "[DATE]" at bounding box center [203, 108] width 103 height 8
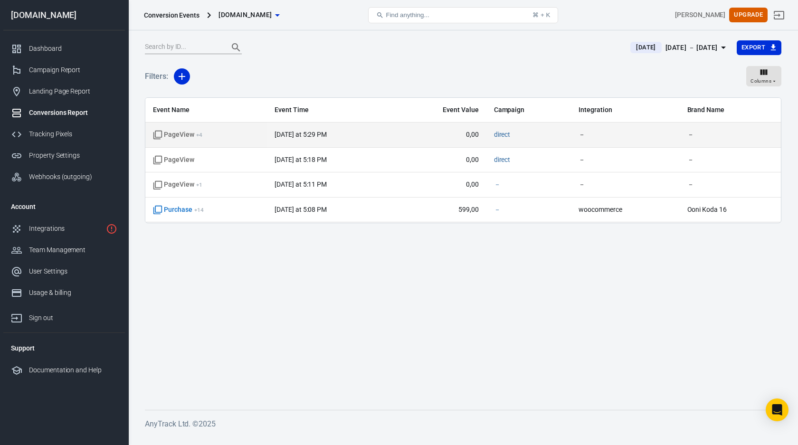
click at [322, 132] on time "[DATE] at 5:29 PM" at bounding box center [300, 135] width 52 height 8
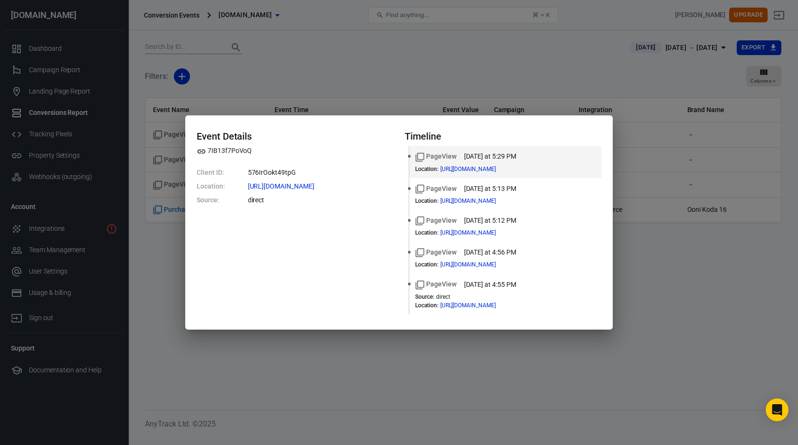
click at [493, 59] on div "Event Details 7IB13f7PoVoQ Client ID: 576IrOokt49tpG Location: [URL][DOMAIN_NAM…" at bounding box center [399, 222] width 798 height 445
